Goal: Task Accomplishment & Management: Manage account settings

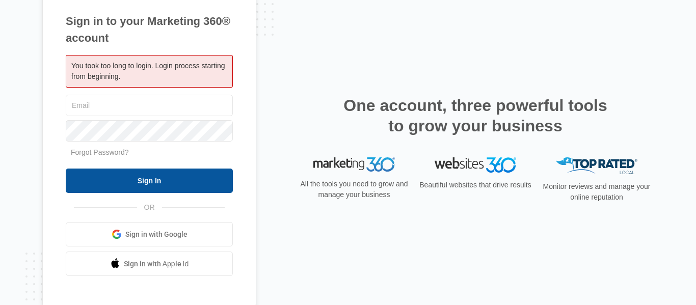
type input "[DOMAIN_NAME][EMAIL_ADDRESS][DOMAIN_NAME]"
click at [167, 183] on input "Sign In" at bounding box center [149, 181] width 167 height 24
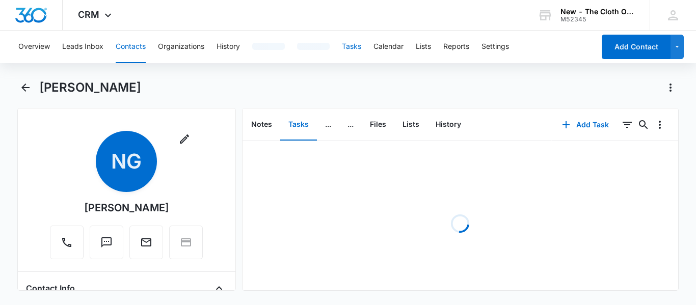
click at [360, 51] on button "Tasks" at bounding box center [351, 47] width 19 height 33
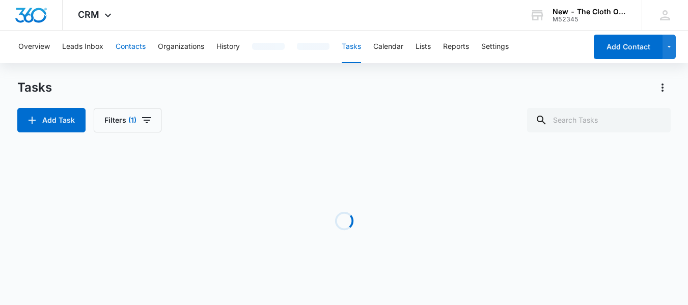
click at [136, 49] on button "Contacts" at bounding box center [131, 47] width 30 height 33
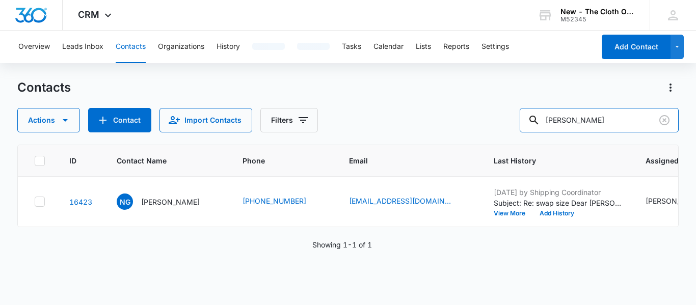
drag, startPoint x: 610, startPoint y: 127, endPoint x: 490, endPoint y: 132, distance: 120.3
click at [490, 132] on div "Contacts Actions Contact Import Contacts Filters Nicole Gill ID Contact Name Ph…" at bounding box center [347, 191] width 661 height 225
paste input "Mary Magana"
type input "Mary Magana"
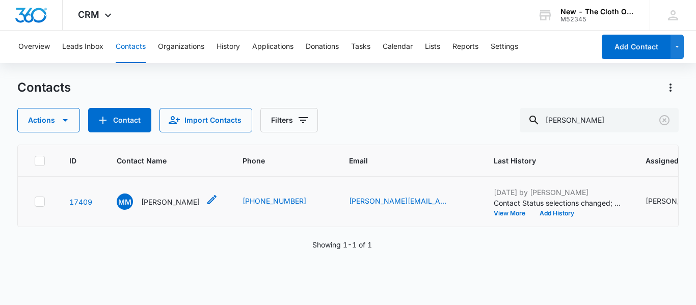
click at [155, 207] on p "Mary Magana" at bounding box center [170, 202] width 59 height 11
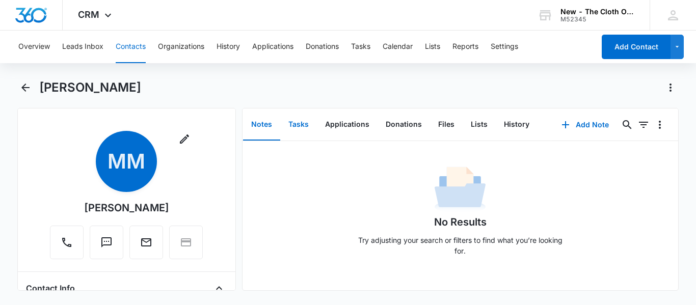
click at [293, 124] on button "Tasks" at bounding box center [298, 125] width 37 height 32
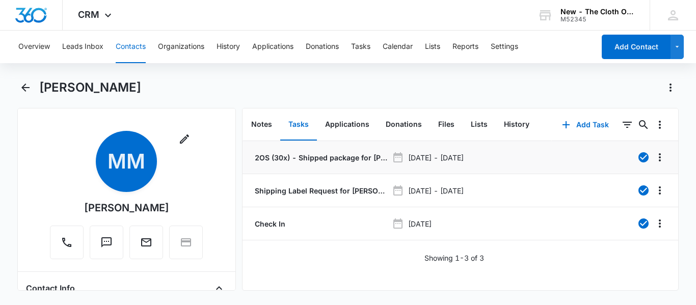
click at [292, 156] on p "2OS (30x) - Shipped package for Mary Magana (zone #3)" at bounding box center [320, 157] width 135 height 11
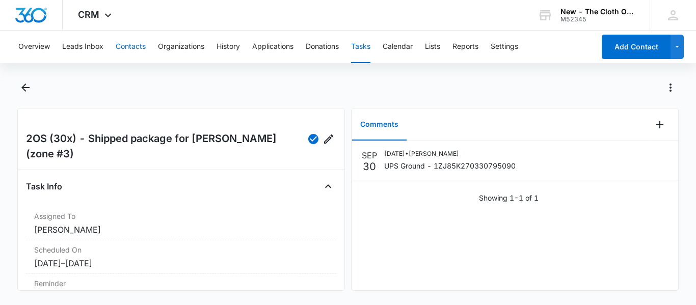
click at [132, 54] on button "Contacts" at bounding box center [131, 47] width 30 height 33
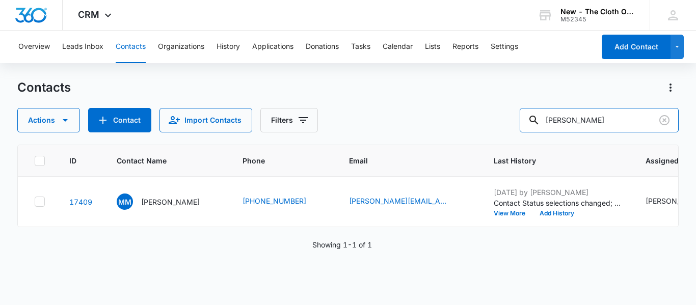
drag, startPoint x: 608, startPoint y: 120, endPoint x: 403, endPoint y: 129, distance: 205.0
click at [403, 129] on div "Actions Contact Import Contacts Filters Mary Magana" at bounding box center [347, 120] width 661 height 24
paste input "Ashley Garmon"
type input "Ashley Garmon"
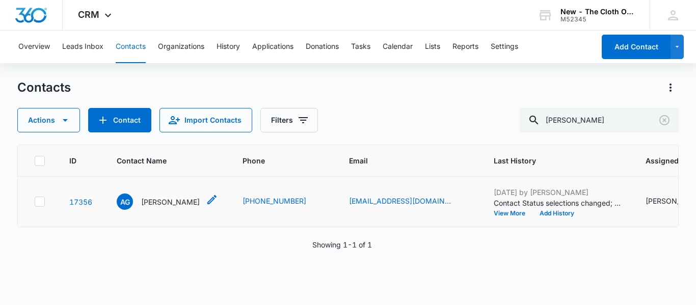
click at [156, 207] on p "Ashley Garmon" at bounding box center [170, 202] width 59 height 11
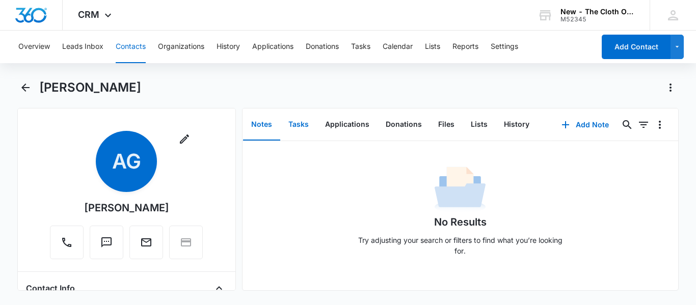
click at [299, 121] on button "Tasks" at bounding box center [298, 125] width 37 height 32
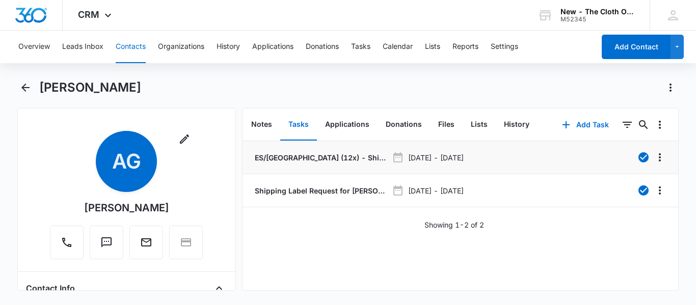
click at [299, 156] on p "ES/MN (12x) - Shipped package for Ashley Garmon (zone #4)" at bounding box center [320, 157] width 135 height 11
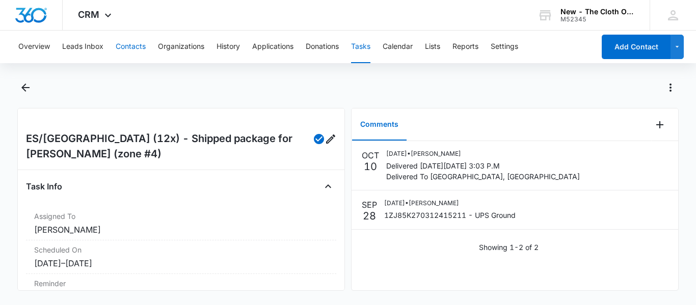
click at [142, 39] on button "Contacts" at bounding box center [131, 47] width 30 height 33
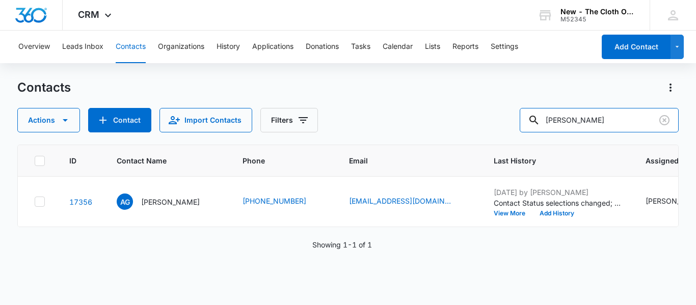
drag, startPoint x: 620, startPoint y: 118, endPoint x: 510, endPoint y: 111, distance: 110.3
click at [510, 111] on div "Actions Contact Import Contacts Filters Ashley Garmon" at bounding box center [347, 120] width 661 height 24
paste input "Shanece Meneely"
type input "Shanece Meneely"
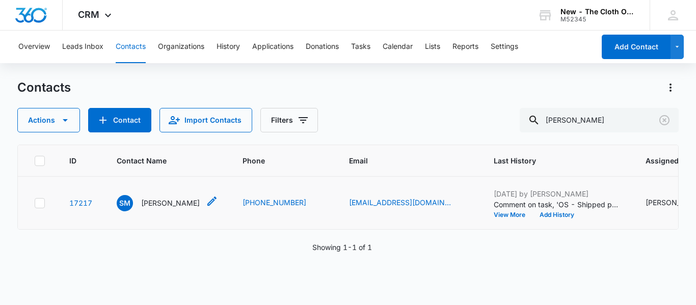
click at [161, 208] on p "Shanece Meneely" at bounding box center [170, 203] width 59 height 11
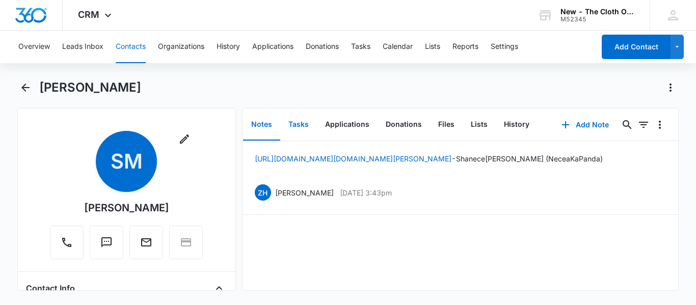
click at [306, 123] on button "Tasks" at bounding box center [298, 125] width 37 height 32
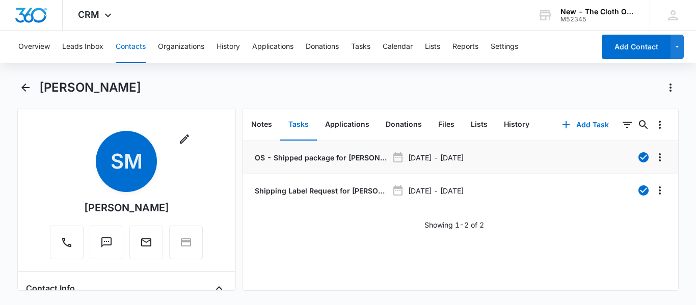
click at [319, 153] on p "OS - Shipped package for S. MENEELY (zone #4)" at bounding box center [320, 157] width 135 height 11
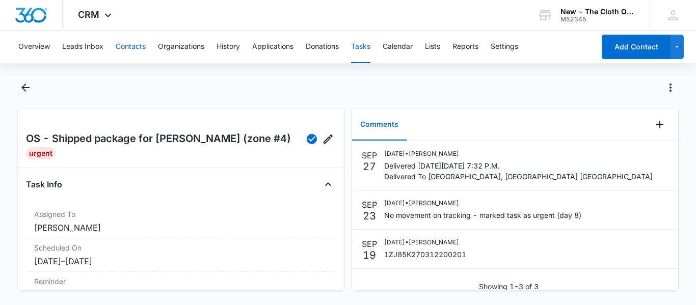
click at [122, 56] on button "Contacts" at bounding box center [131, 47] width 30 height 33
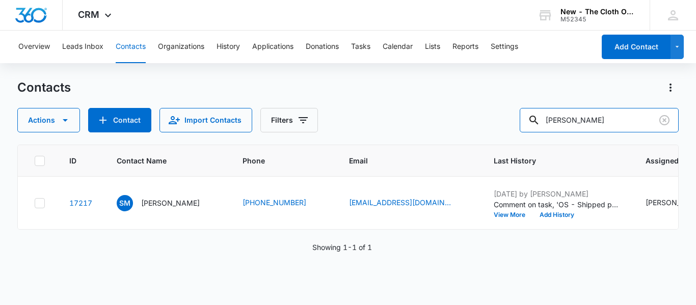
drag, startPoint x: 634, startPoint y: 121, endPoint x: 476, endPoint y: 131, distance: 158.2
click at [476, 131] on div "Actions Contact Import Contacts Filters Shanece Meneely" at bounding box center [347, 120] width 661 height 24
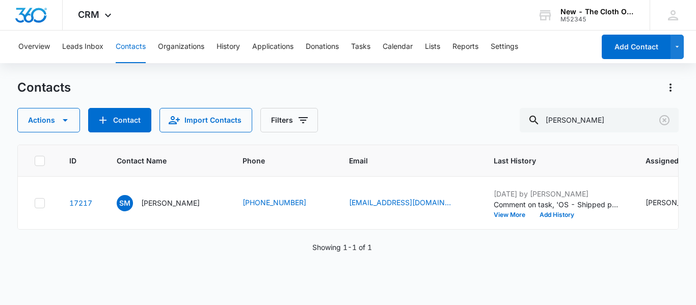
click at [476, 131] on div "Actions Contact Import Contacts Filters Shanece Meneely" at bounding box center [347, 120] width 661 height 24
click at [666, 116] on icon "Clear" at bounding box center [664, 120] width 10 height 10
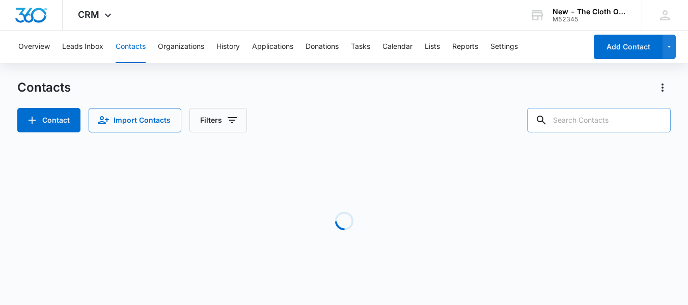
paste input "Andreina Guzman"
click at [666, 116] on input "Andreina Guzman" at bounding box center [591, 120] width 159 height 24
type input "Andreina Guzman"
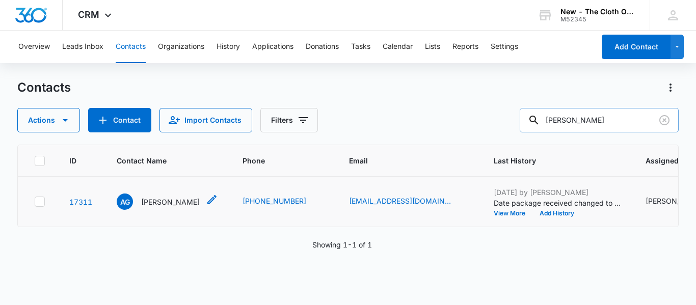
click at [167, 207] on p "Andreina Guzman" at bounding box center [170, 202] width 59 height 11
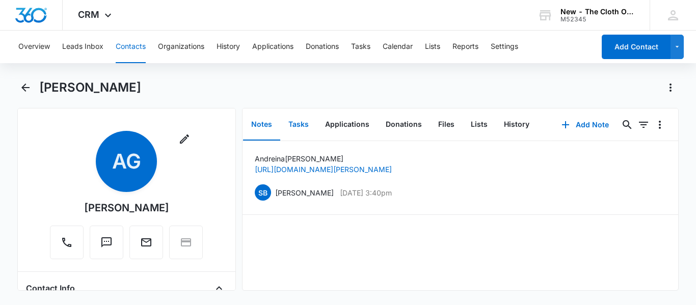
click at [294, 128] on button "Tasks" at bounding box center [298, 125] width 37 height 32
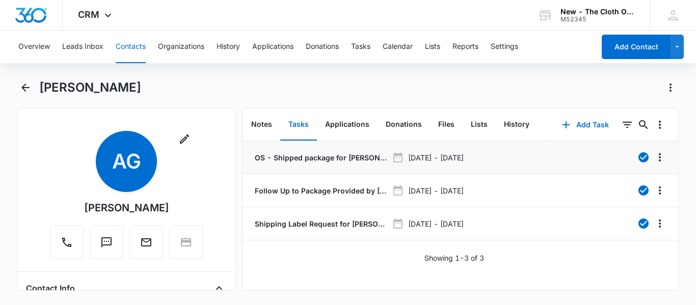
click at [308, 155] on p "OS - Shipped package for Andreina Guzman (zone #4)" at bounding box center [320, 157] width 135 height 11
